Goal: Check status: Check status

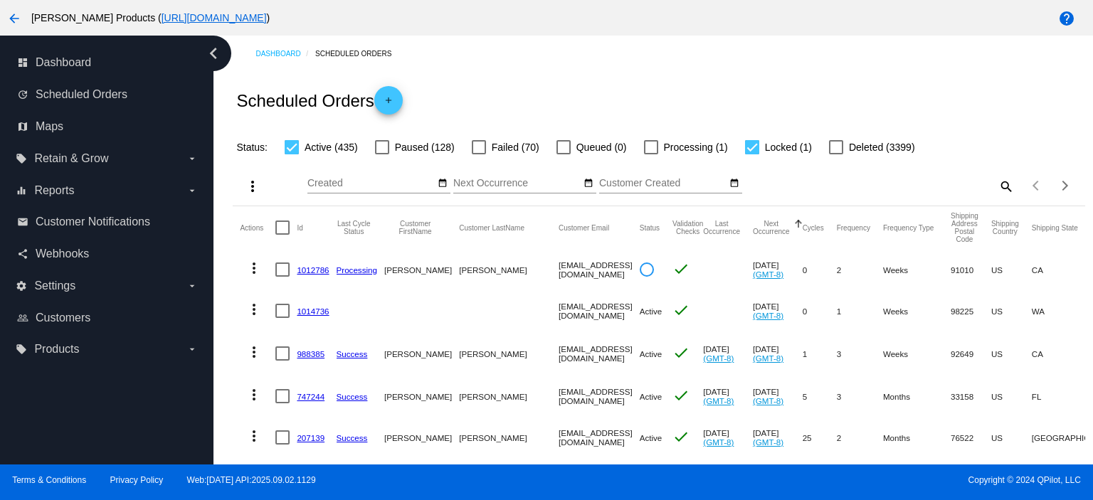
click at [997, 184] on mat-icon "search" at bounding box center [1005, 186] width 17 height 22
click at [918, 186] on input "Search" at bounding box center [908, 183] width 212 height 11
paste input "[EMAIL_ADDRESS][DOMAIN_NAME]"
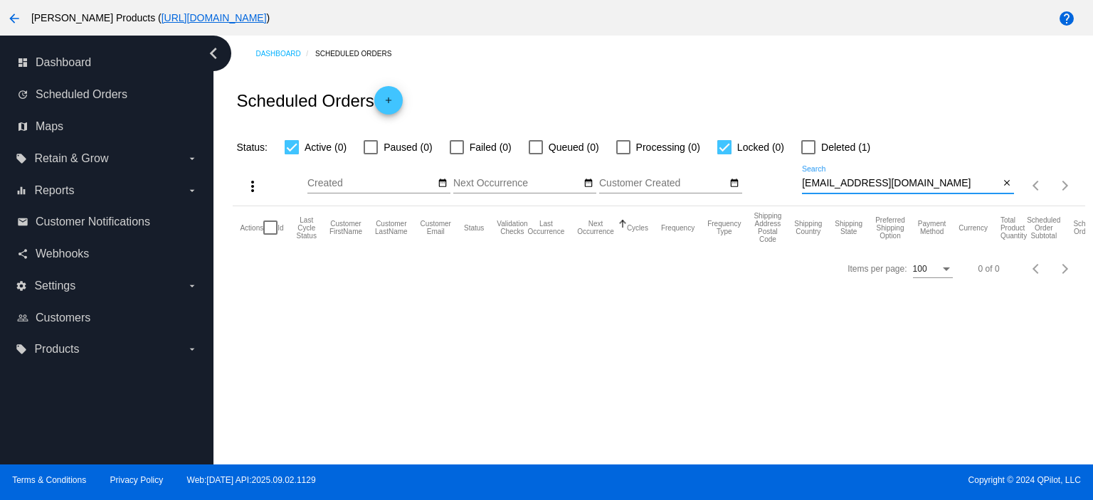
click at [804, 184] on input "[EMAIL_ADDRESS][DOMAIN_NAME]" at bounding box center [900, 183] width 197 height 11
type input "[EMAIL_ADDRESS][DOMAIN_NAME]"
click at [810, 153] on div at bounding box center [808, 147] width 14 height 14
click at [808, 154] on input "Deleted (1)" at bounding box center [808, 154] width 1 height 1
checkbox input "true"
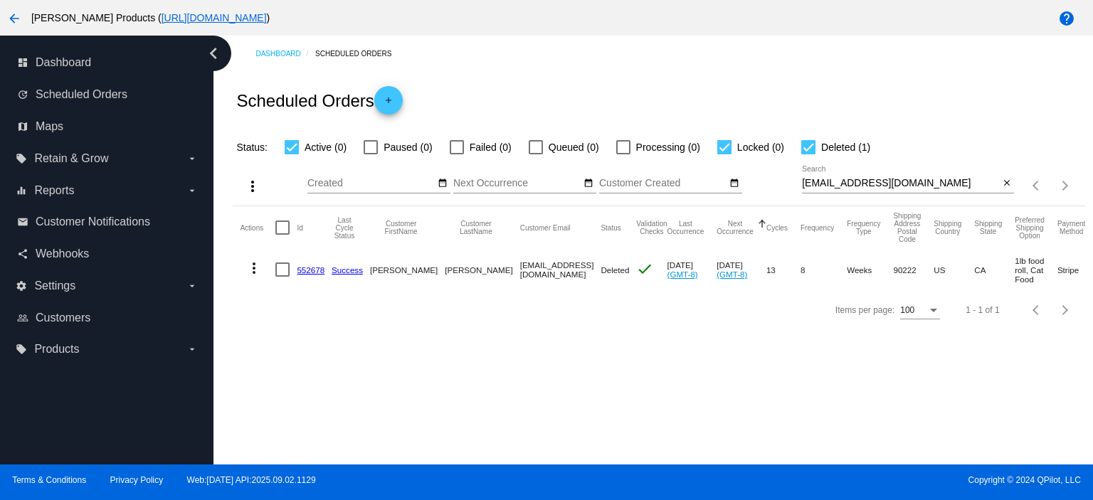
click at [307, 269] on link "552678" at bounding box center [311, 269] width 28 height 9
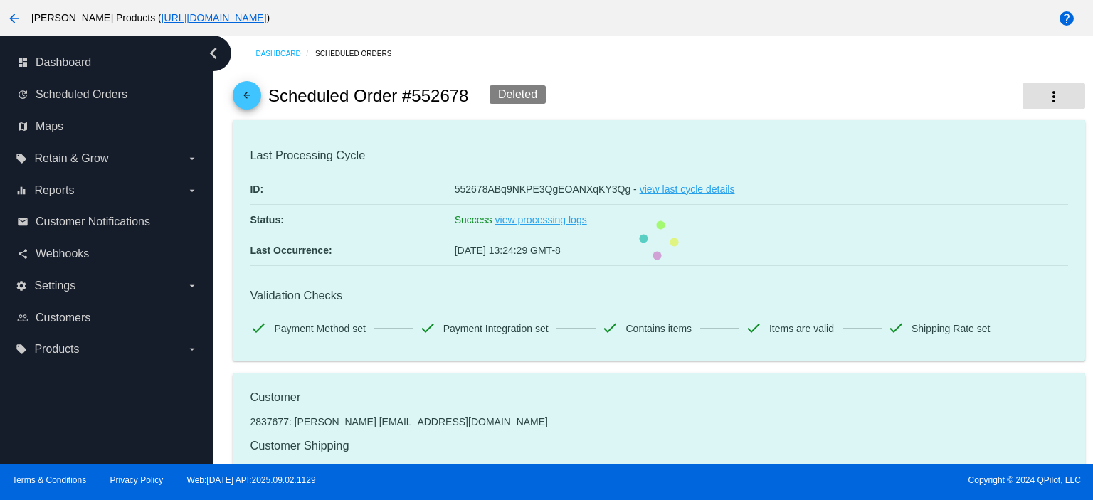
click at [1047, 99] on mat-icon "more_vert" at bounding box center [1053, 96] width 17 height 17
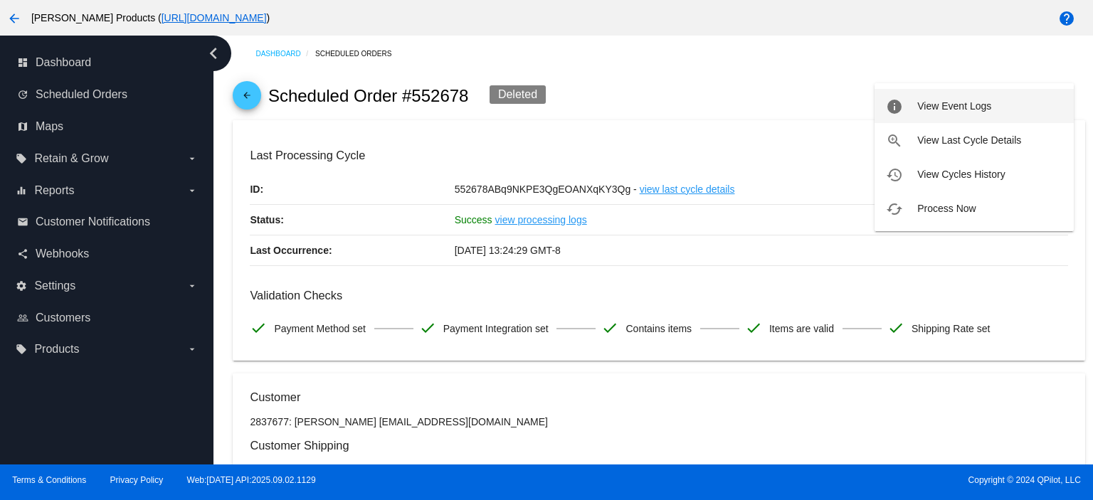
click at [971, 103] on span "View Event Logs" at bounding box center [954, 105] width 74 height 11
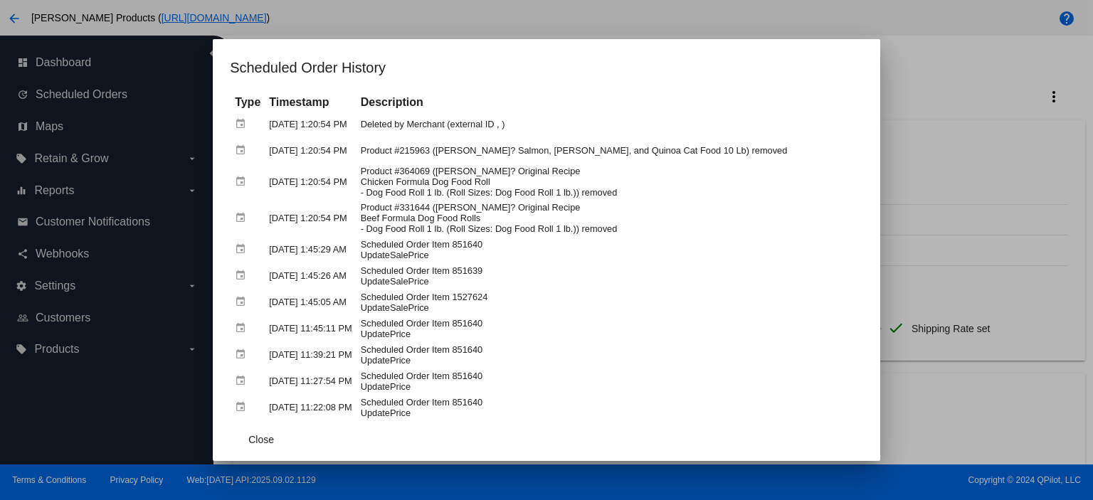
click at [917, 76] on div at bounding box center [546, 250] width 1093 height 500
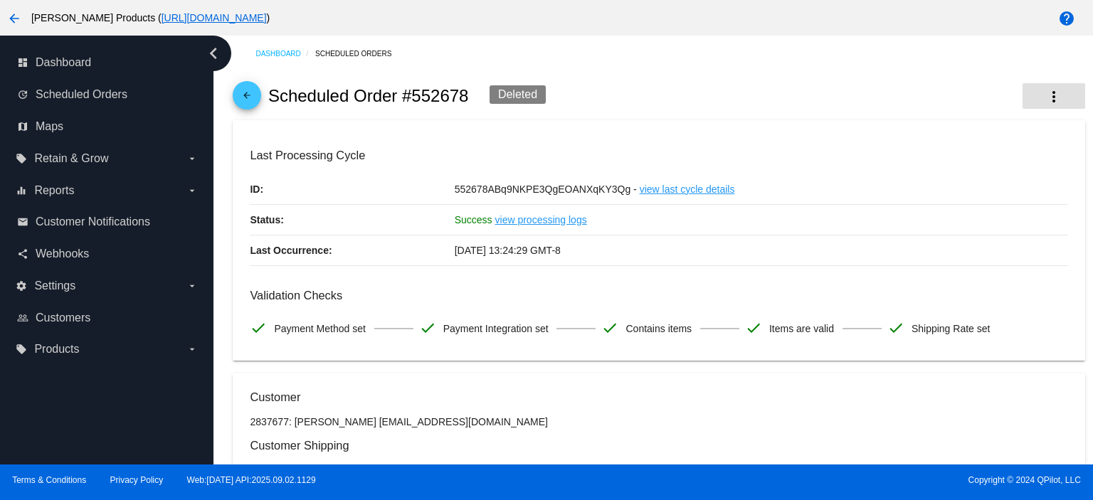
click at [1048, 99] on mat-icon "more_vert" at bounding box center [1053, 96] width 17 height 17
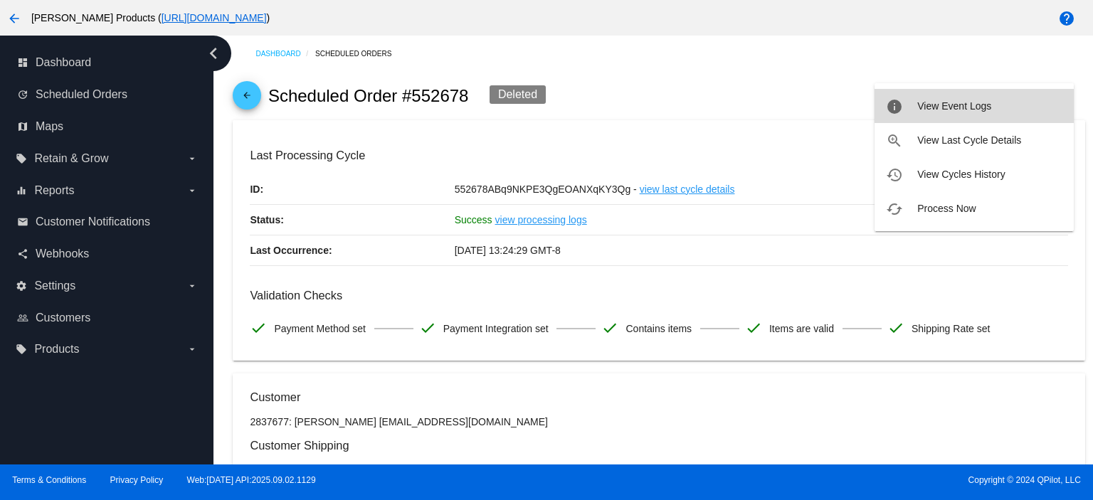
click at [933, 107] on span "View Event Logs" at bounding box center [954, 105] width 74 height 11
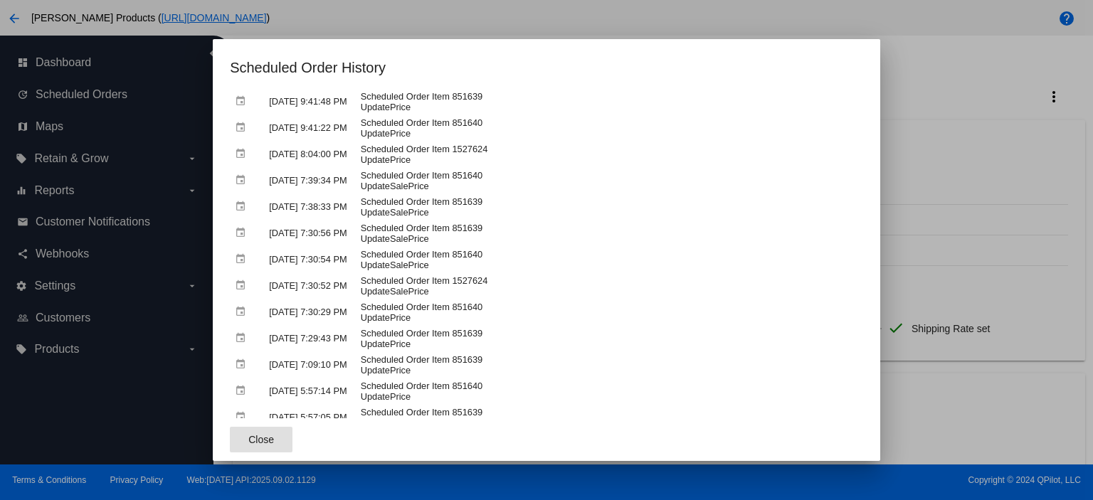
scroll to position [854, 0]
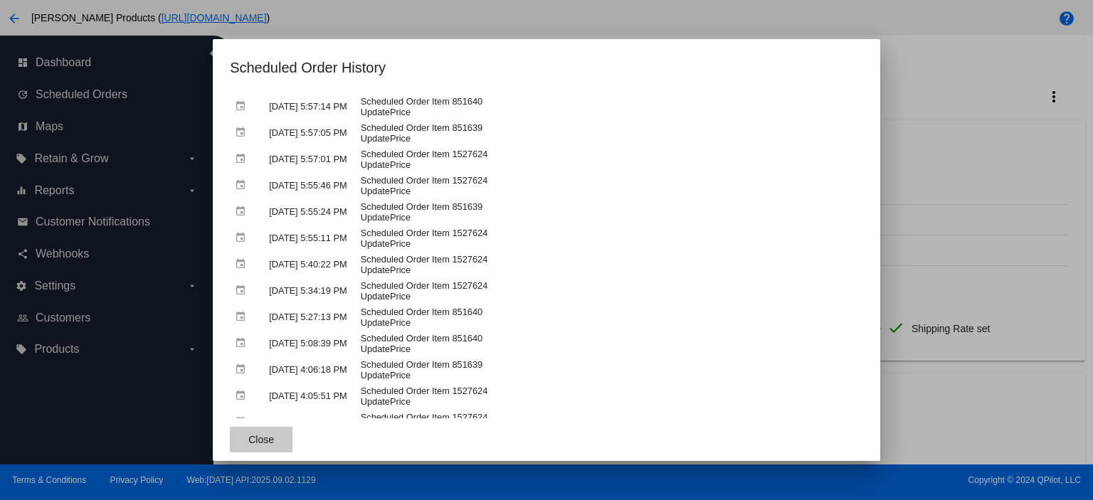
click at [253, 434] on span "Close" at bounding box center [261, 439] width 26 height 11
